Goal: Information Seeking & Learning: Learn about a topic

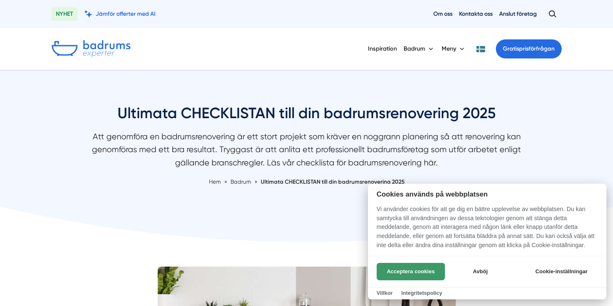
click at [419, 270] on button "Acceptera cookies" at bounding box center [411, 271] width 68 height 17
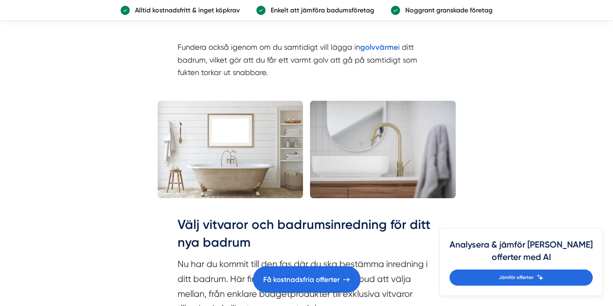
scroll to position [2249, 0]
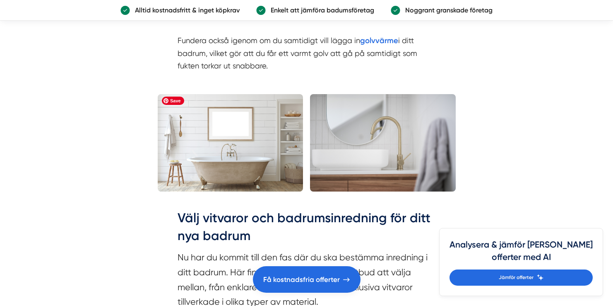
click at [266, 130] on img at bounding box center [231, 142] width 146 height 97
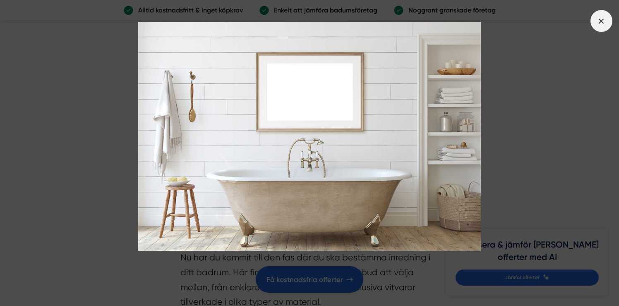
click at [602, 23] on icon at bounding box center [601, 21] width 9 height 9
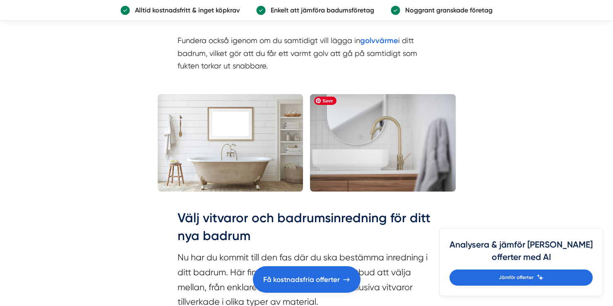
click at [414, 121] on img at bounding box center [383, 142] width 146 height 97
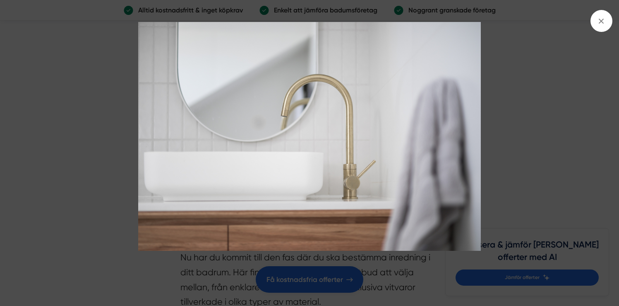
click at [414, 121] on img at bounding box center [309, 136] width 465 height 229
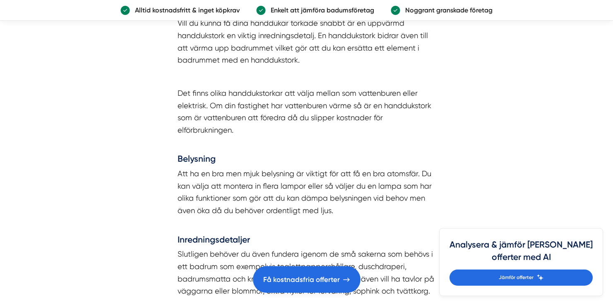
scroll to position [3403, 0]
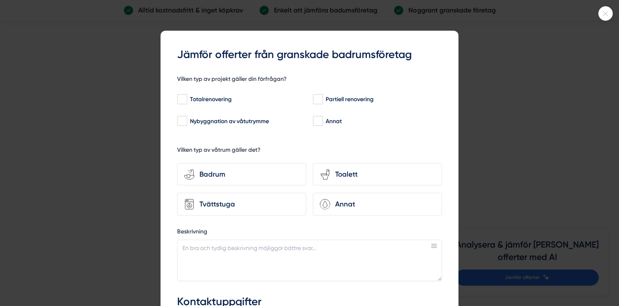
click at [518, 161] on div at bounding box center [309, 153] width 619 height 306
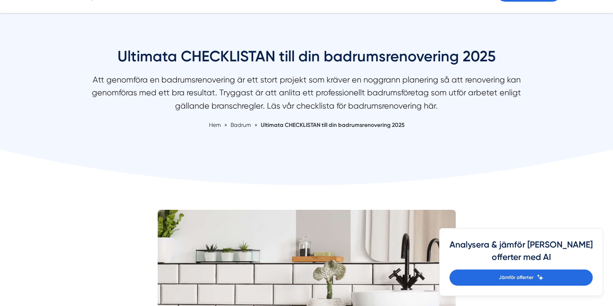
scroll to position [0, 0]
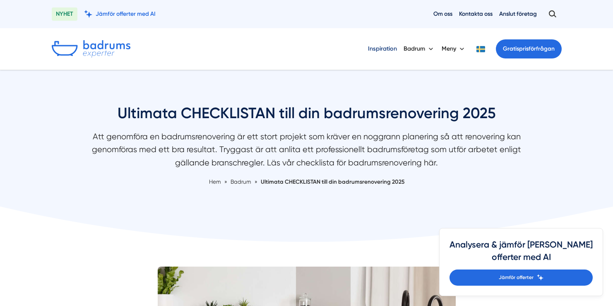
click at [377, 46] on link "Inspiration" at bounding box center [382, 48] width 29 height 21
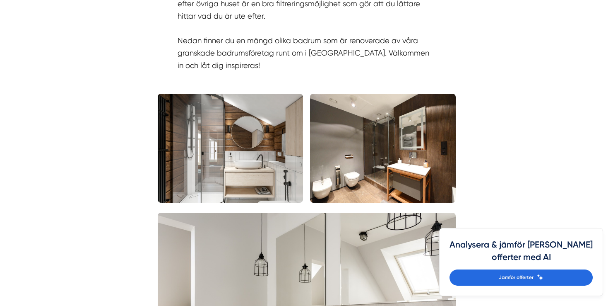
scroll to position [606, 0]
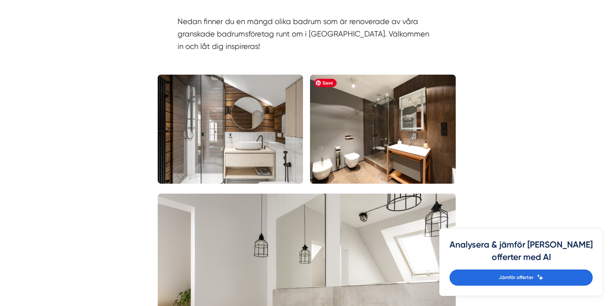
click at [370, 127] on img at bounding box center [383, 129] width 146 height 109
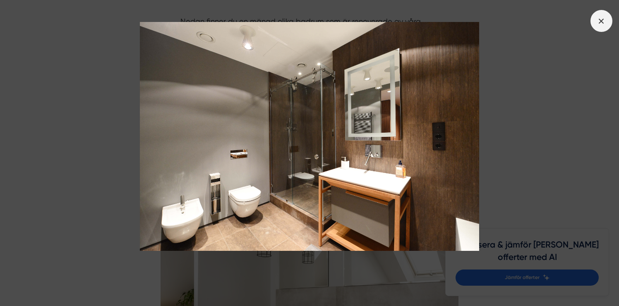
click at [601, 20] on line at bounding box center [602, 21] width 5 height 5
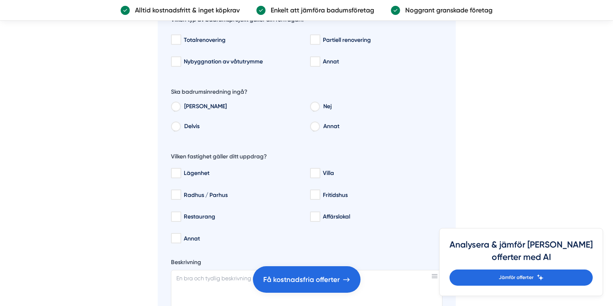
scroll to position [3038, 0]
